Goal: Check status: Check status

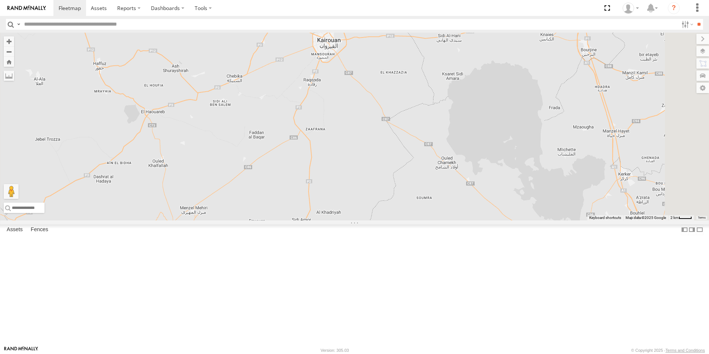
click at [346, 25] on span "240 TU 779" at bounding box center [333, 22] width 23 height 5
click at [332, 98] on div "245 TU 9061 240 TU 779 231 TU 3159 245 TU 9060 245 TU 9056 234 TU 2630 246 TU 8…" at bounding box center [354, 127] width 709 height 188
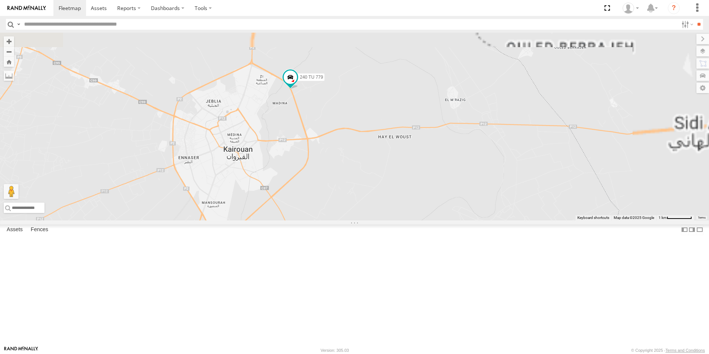
drag, startPoint x: 442, startPoint y: 75, endPoint x: 381, endPoint y: 212, distance: 150.0
click at [381, 212] on div "240 TU 779" at bounding box center [354, 127] width 709 height 188
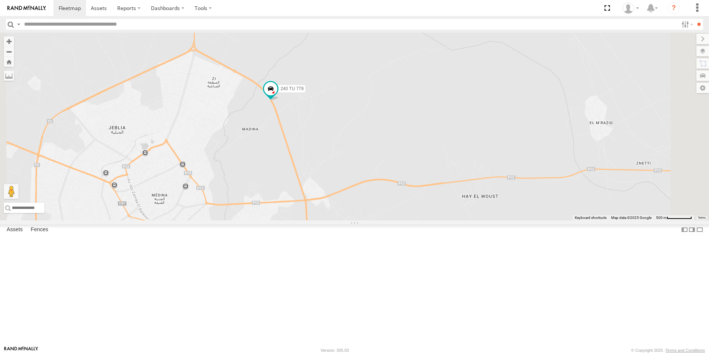
drag, startPoint x: 397, startPoint y: 145, endPoint x: 385, endPoint y: 193, distance: 49.3
click at [385, 193] on div "240 TU 779" at bounding box center [354, 127] width 709 height 188
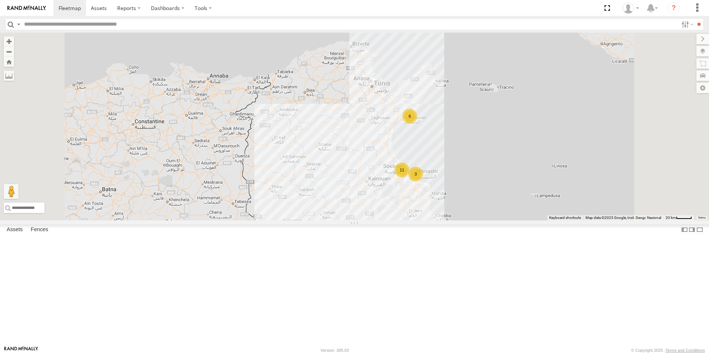
drag, startPoint x: 459, startPoint y: 112, endPoint x: 452, endPoint y: 235, distance: 122.9
click at [452, 220] on div "245 TU 9056 6 11 11 7 6 3" at bounding box center [354, 127] width 709 height 188
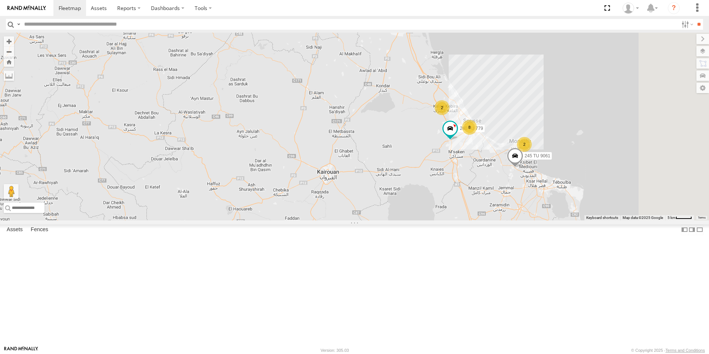
drag, startPoint x: 462, startPoint y: 263, endPoint x: 395, endPoint y: 164, distance: 120.1
click at [395, 164] on div "245 TU 9056 6 8 2 2 245 TU 9061 240 TU 779" at bounding box center [354, 127] width 709 height 188
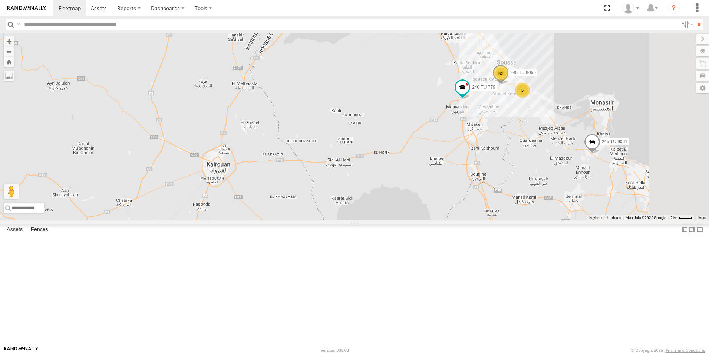
drag, startPoint x: 497, startPoint y: 209, endPoint x: 367, endPoint y: 126, distance: 154.8
click at [367, 126] on div "245 TU 9056 245 TU 9061 240 TU 779 2 234 TU 2630 5 245 TU 9060 245 TU 9059" at bounding box center [354, 127] width 709 height 188
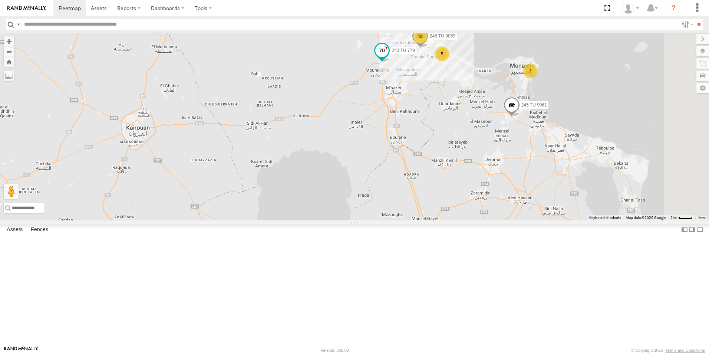
click at [415, 53] on span "240 TU 779" at bounding box center [402, 50] width 23 height 5
click at [307, 66] on div "245 TU 9056 245 TU 9061 240 TU 779 2 234 TU 2630 5 245 TU 9060 245 TU 9059 2 [G…" at bounding box center [354, 127] width 709 height 188
